Goal: Register for event/course

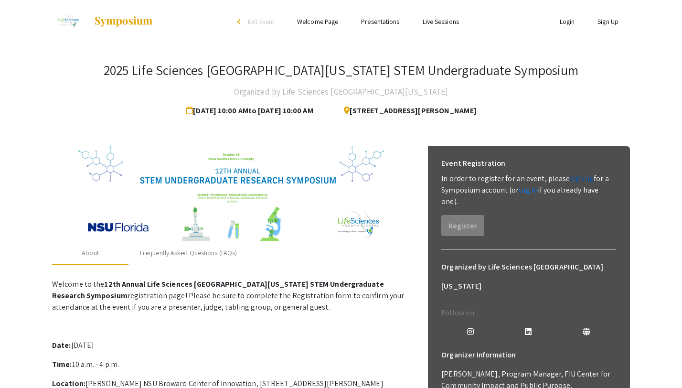
click at [579, 181] on link "sign up" at bounding box center [582, 178] width 24 height 10
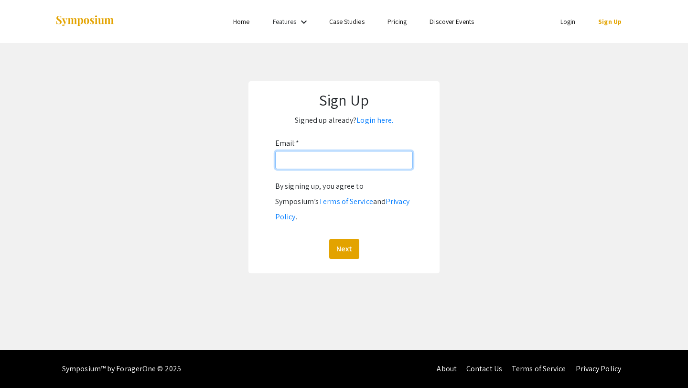
click at [361, 164] on input "Email: *" at bounding box center [344, 160] width 138 height 18
type input "[EMAIL_ADDRESS][DOMAIN_NAME]"
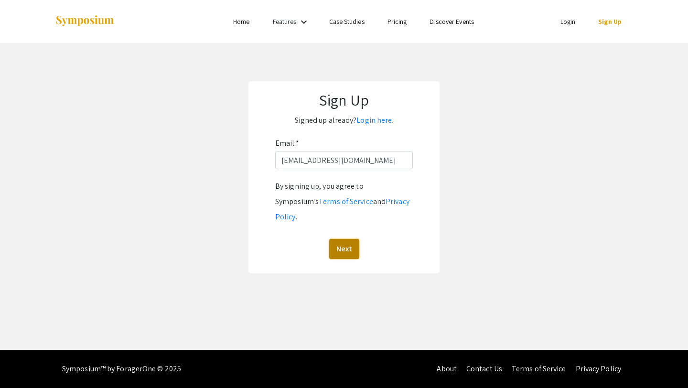
click at [343, 239] on button "Next" at bounding box center [344, 249] width 30 height 20
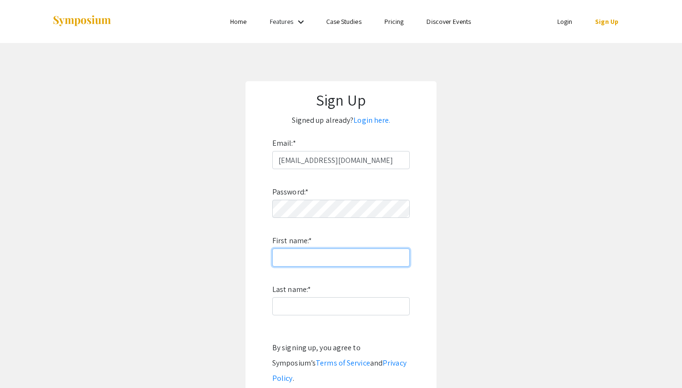
click at [330, 255] on input "First name: *" at bounding box center [341, 257] width 138 height 18
type input "[PERSON_NAME]"
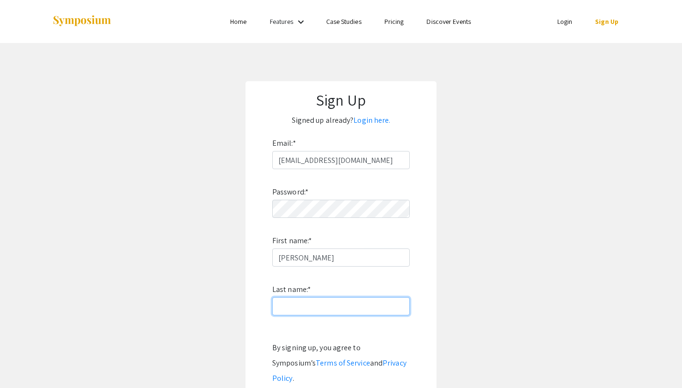
click at [335, 310] on input "Last name: *" at bounding box center [341, 306] width 138 height 18
click at [336, 310] on input "Busiman" at bounding box center [341, 306] width 138 height 18
type input "Budiman"
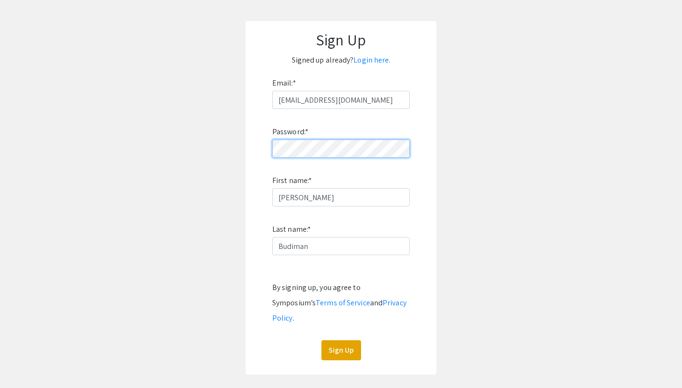
scroll to position [80, 0]
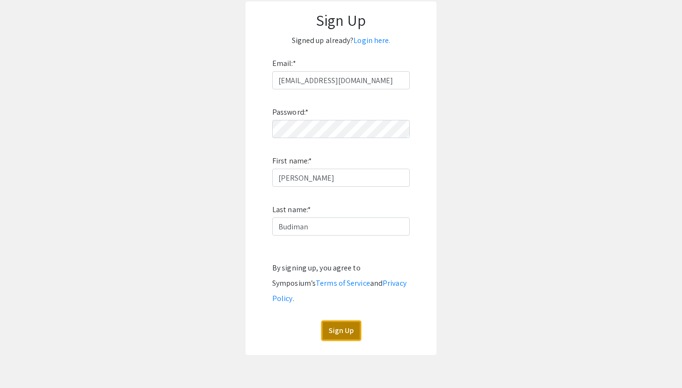
click at [349, 320] on button "Sign Up" at bounding box center [341, 330] width 40 height 20
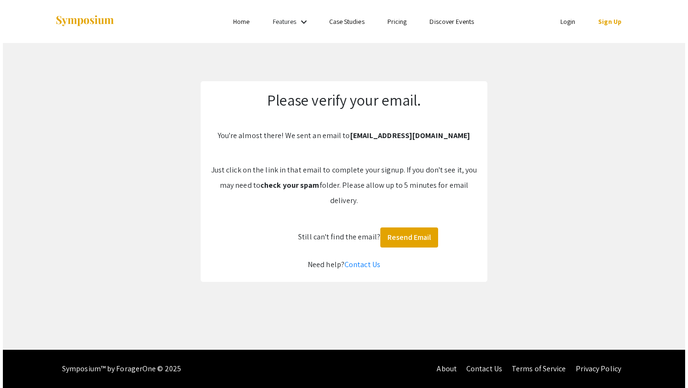
scroll to position [0, 0]
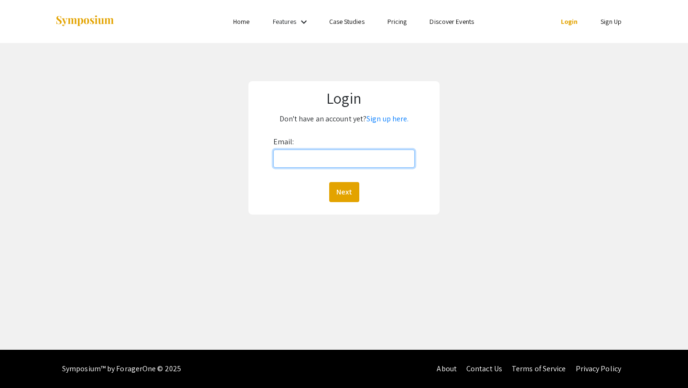
click at [300, 161] on input "Email:" at bounding box center [344, 159] width 142 height 18
type input "[EMAIL_ADDRESS][DOMAIN_NAME]"
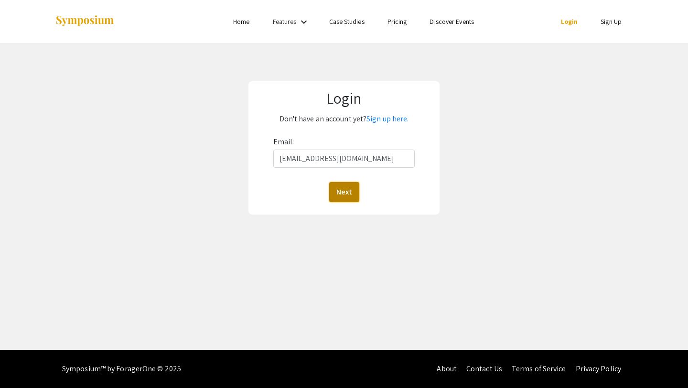
click at [339, 190] on button "Next" at bounding box center [344, 192] width 30 height 20
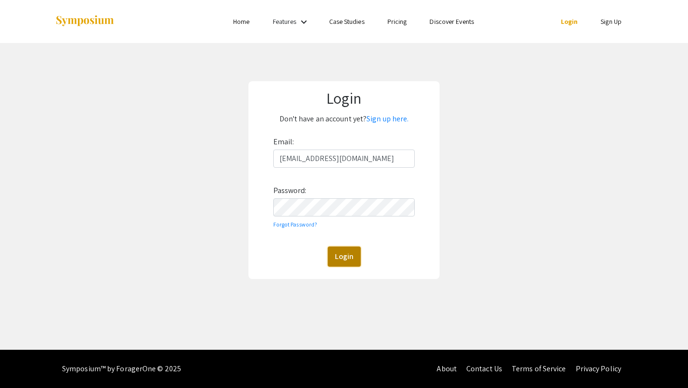
click at [333, 259] on button "Login" at bounding box center [344, 256] width 33 height 20
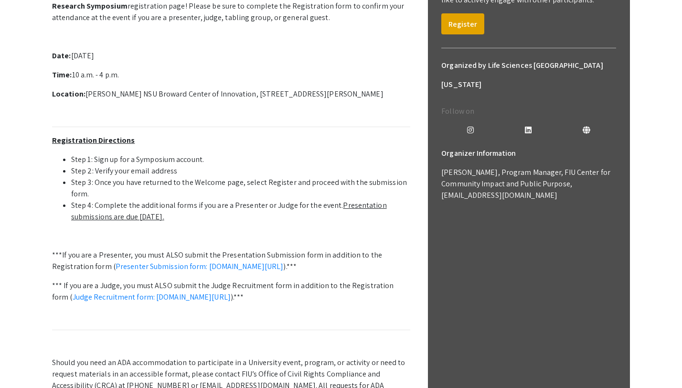
scroll to position [203, 0]
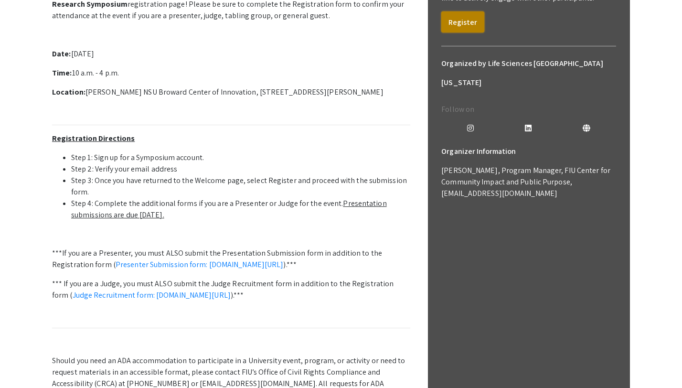
click at [469, 27] on button "Register" at bounding box center [462, 21] width 43 height 21
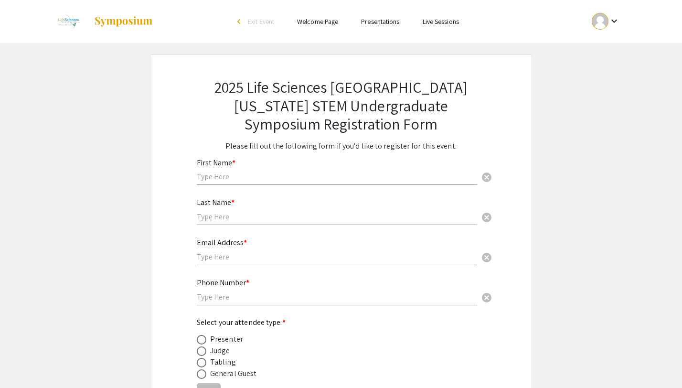
click at [323, 177] on input "text" at bounding box center [337, 176] width 280 height 10
type input "[PERSON_NAME]"
click at [304, 219] on input "text" at bounding box center [337, 217] width 280 height 10
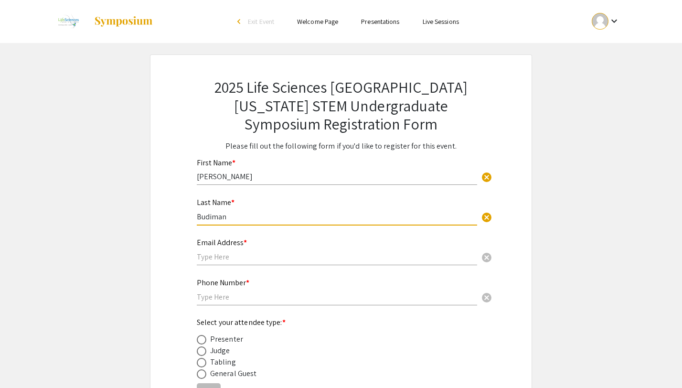
type input "Budiman"
click at [271, 258] on input "text" at bounding box center [337, 257] width 280 height 10
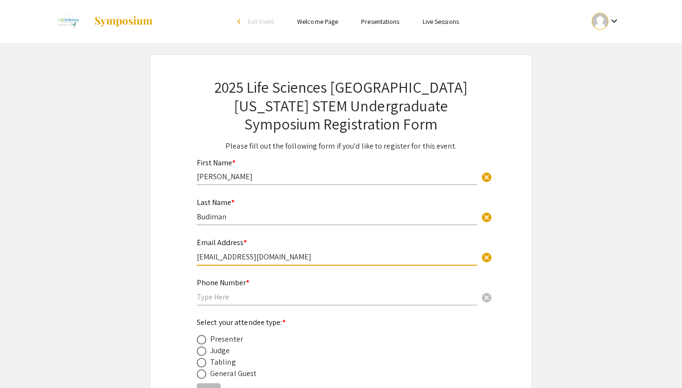
type input "[EMAIL_ADDRESS][DOMAIN_NAME]"
click at [253, 296] on input "text" at bounding box center [337, 297] width 280 height 10
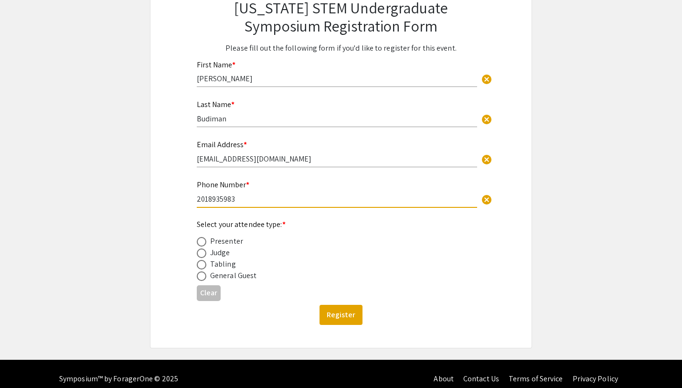
scroll to position [103, 0]
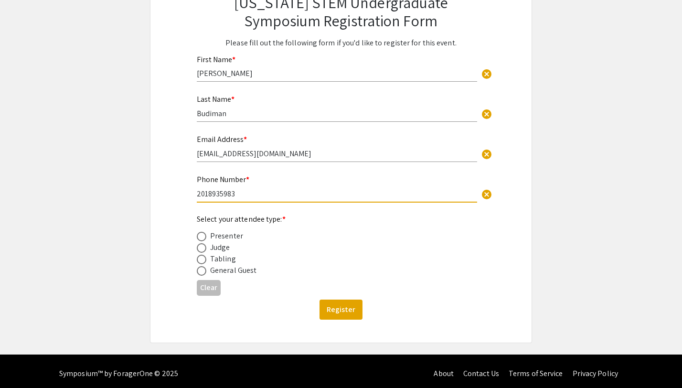
type input "2018935983"
click at [202, 272] on span at bounding box center [202, 271] width 10 height 10
click at [202, 272] on input "radio" at bounding box center [202, 271] width 10 height 10
radio input "true"
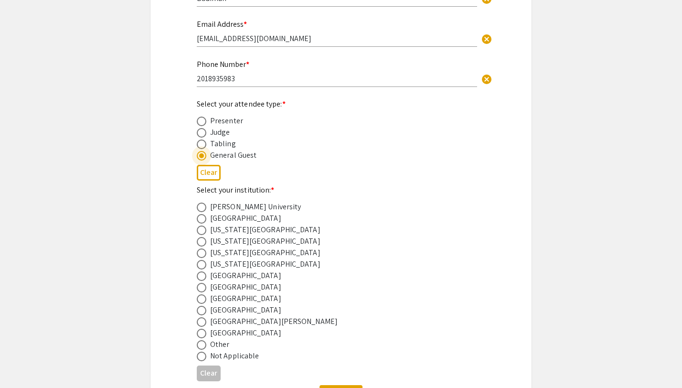
scroll to position [230, 0]
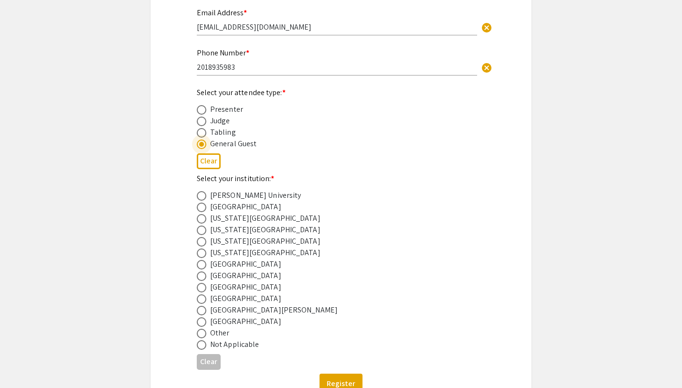
click at [203, 291] on span at bounding box center [202, 288] width 10 height 10
click at [203, 291] on input "radio" at bounding box center [202, 288] width 10 height 10
radio input "true"
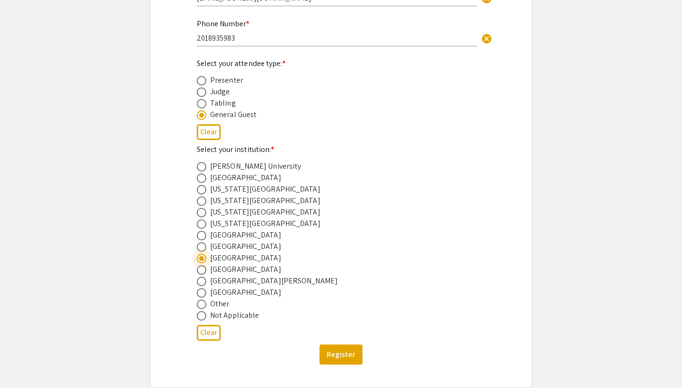
scroll to position [310, 0]
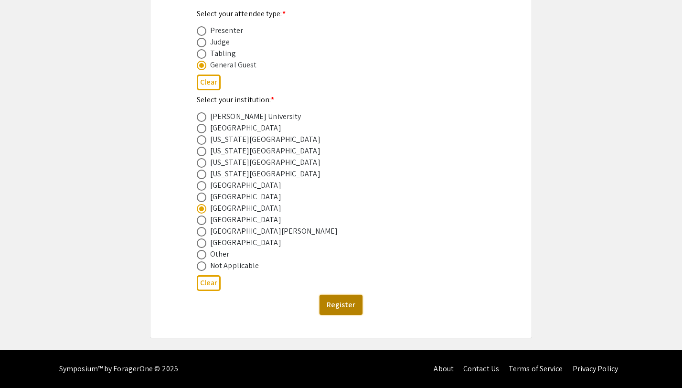
click at [332, 301] on button "Register" at bounding box center [341, 305] width 43 height 20
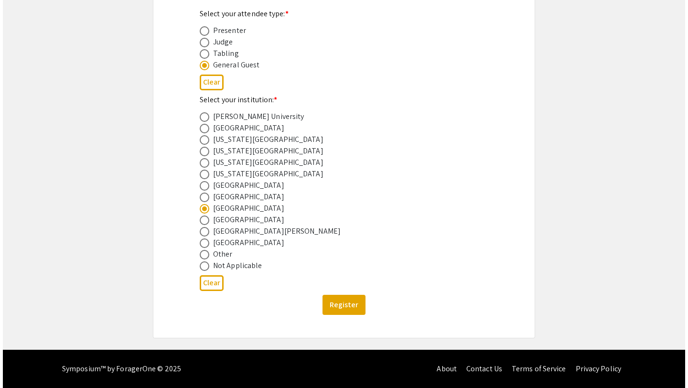
scroll to position [0, 0]
